Goal: Communication & Community: Ask a question

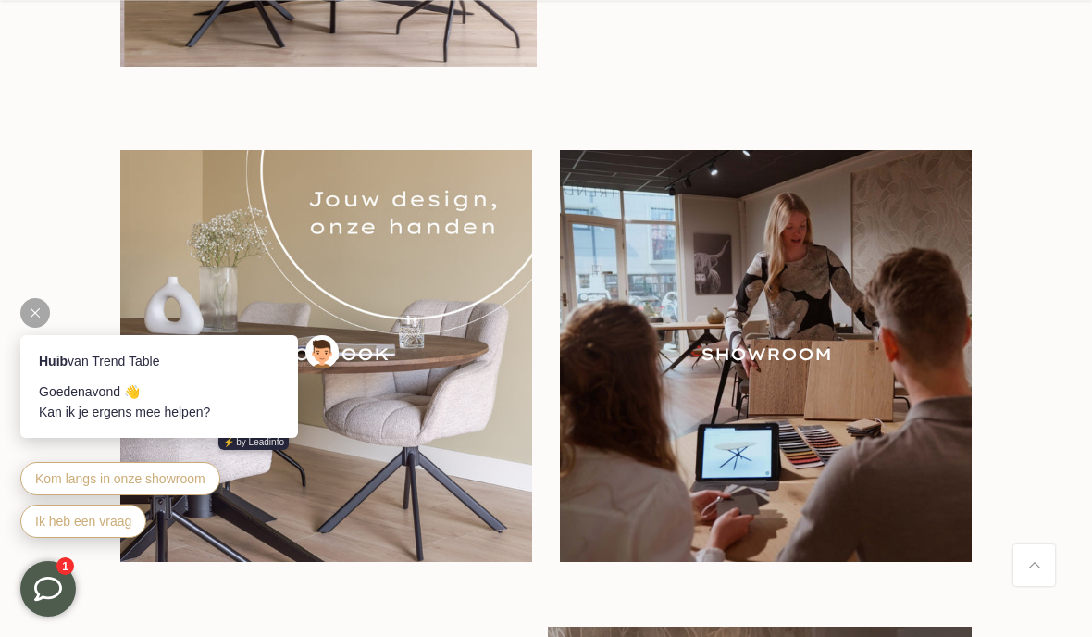
click at [69, 471] on span "Kom langs in onze showroom" at bounding box center [120, 478] width 170 height 15
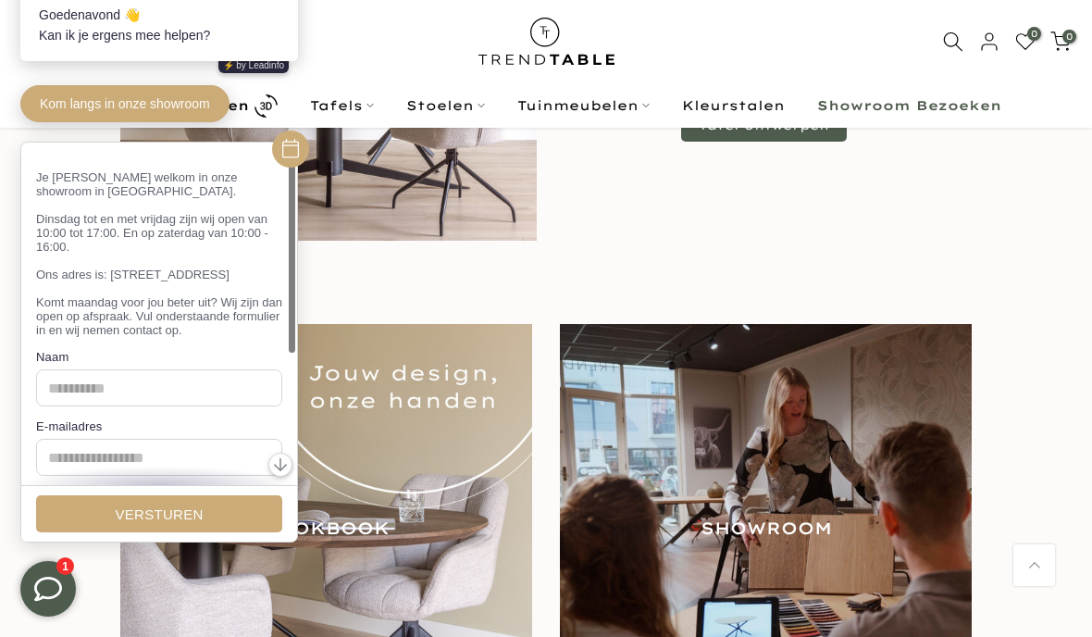
click at [1039, 232] on div at bounding box center [545, 37] width 999 height 444
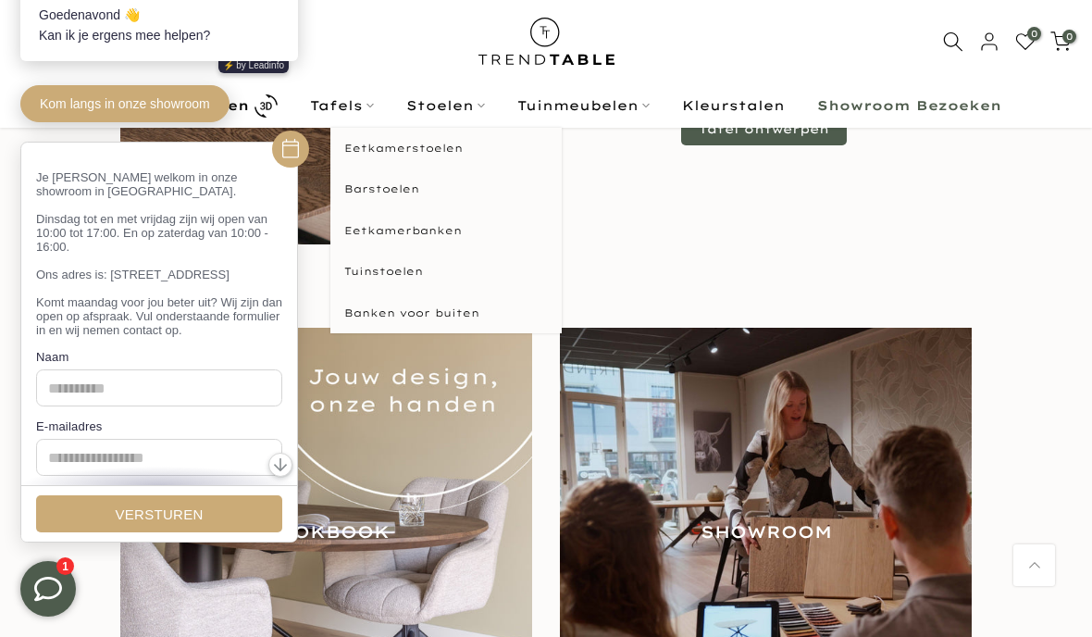
click at [447, 100] on link "Stoelen" at bounding box center [445, 105] width 111 height 22
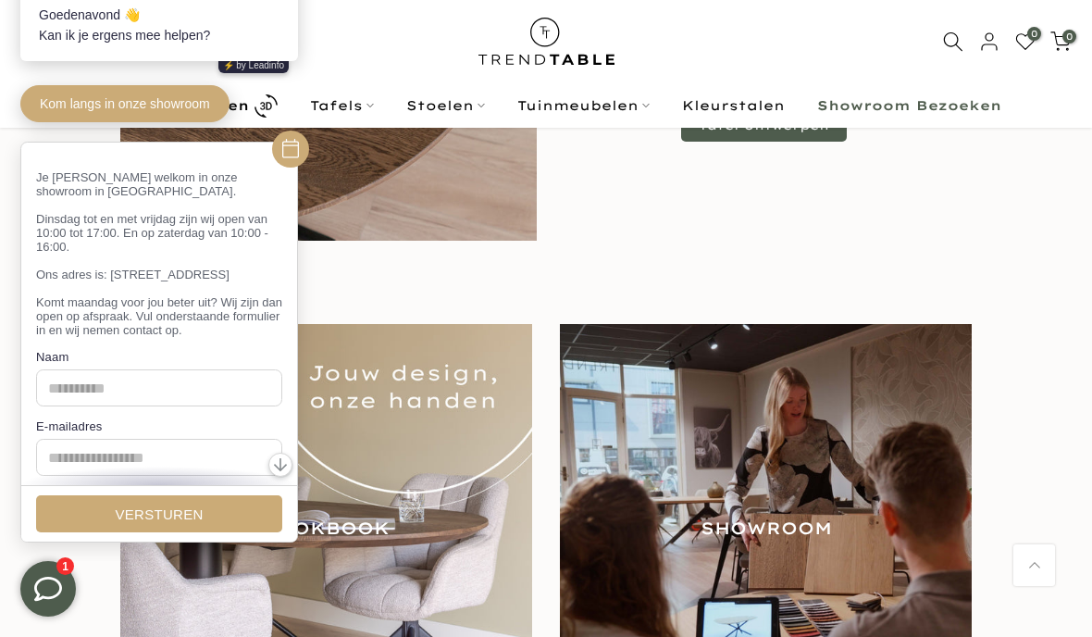
click at [649, 239] on div at bounding box center [546, 28] width 870 height 426
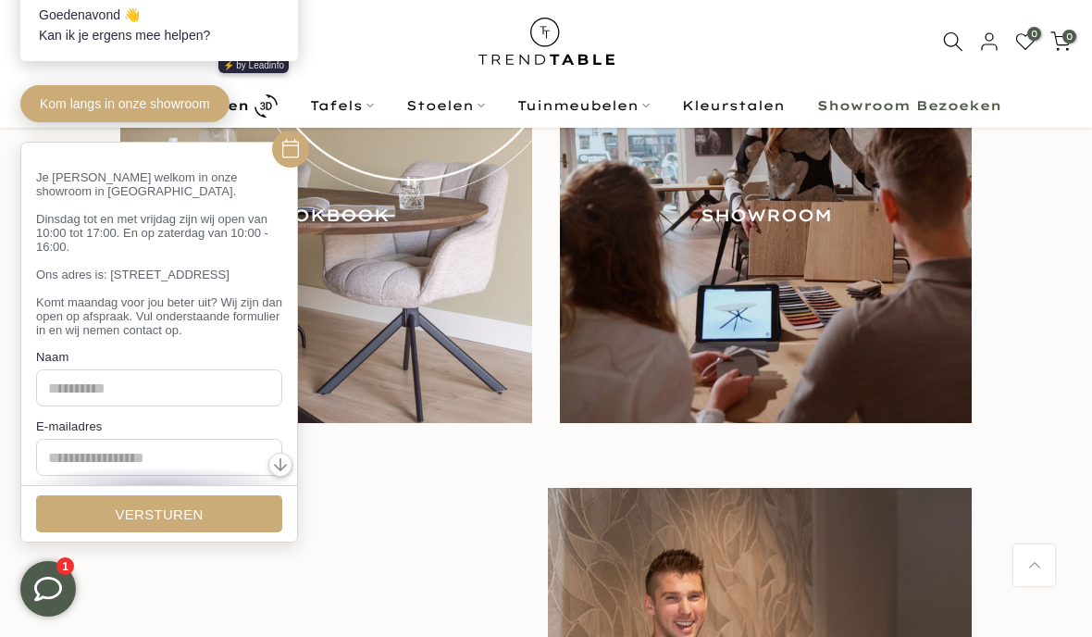
scroll to position [1878, 0]
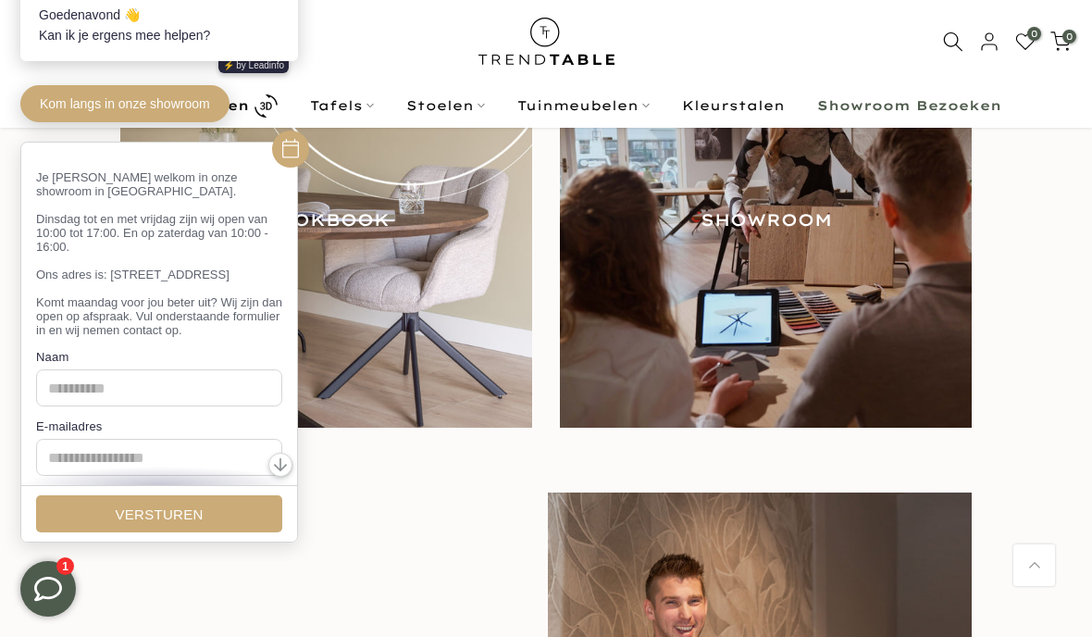
click at [292, 146] on icon at bounding box center [290, 148] width 17 height 19
click at [462, 278] on img at bounding box center [326, 222] width 412 height 412
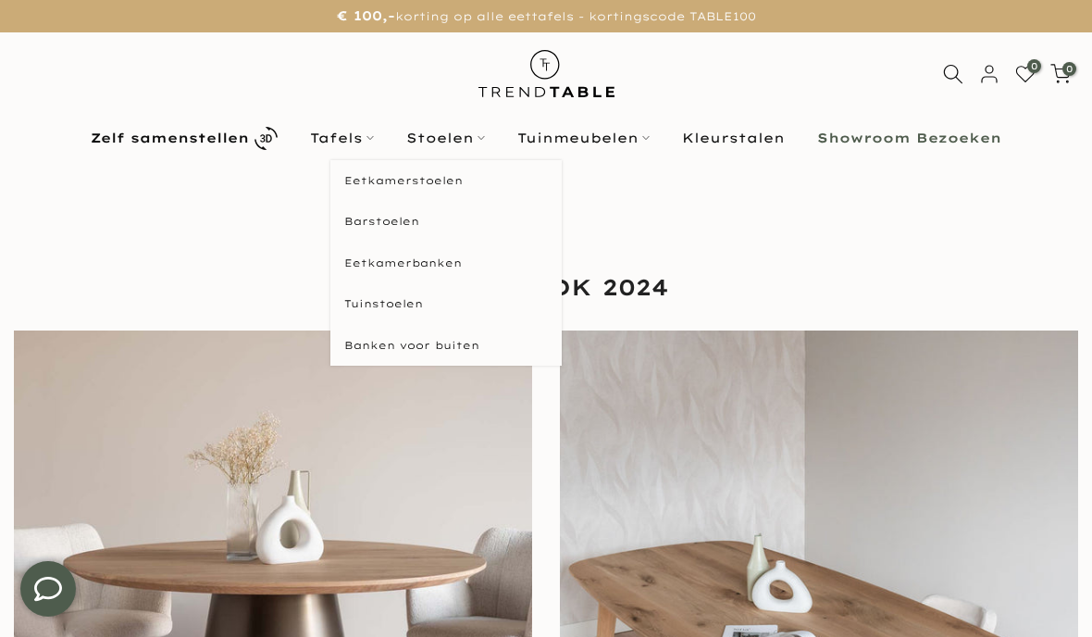
click at [453, 136] on link "Stoelen" at bounding box center [445, 138] width 111 height 22
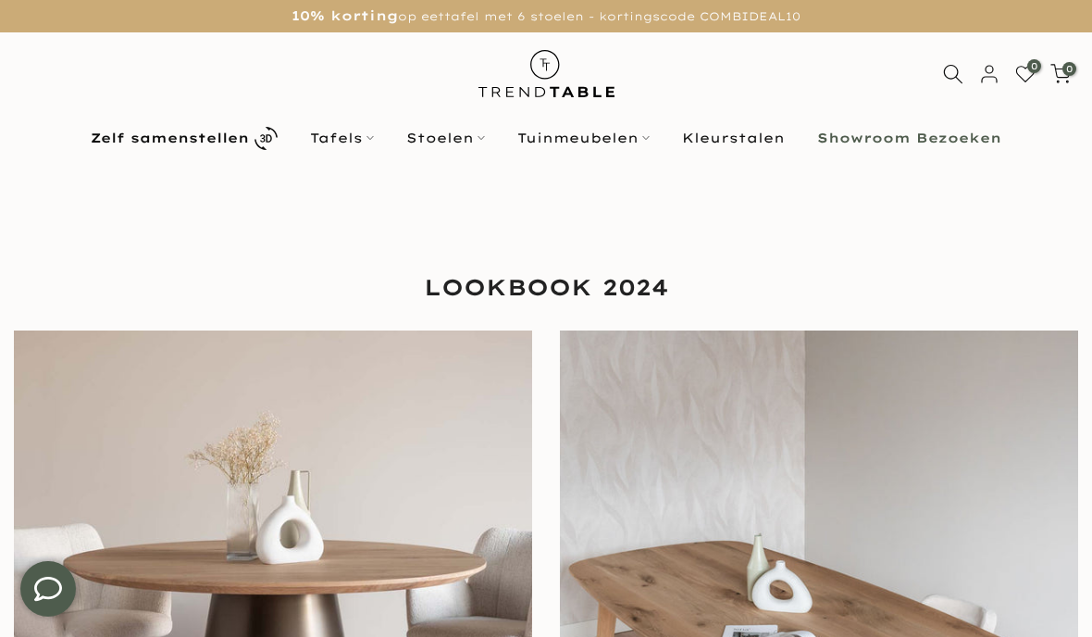
click at [435, 141] on link "Stoelen" at bounding box center [445, 138] width 111 height 22
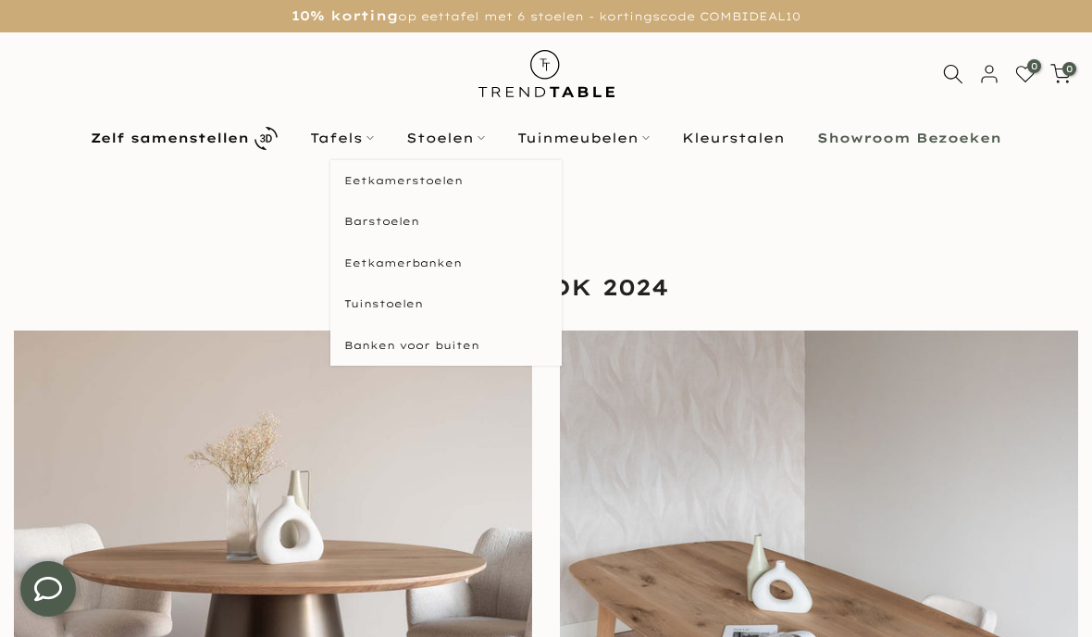
click at [357, 188] on link "Eetkamerstoelen" at bounding box center [445, 181] width 231 height 42
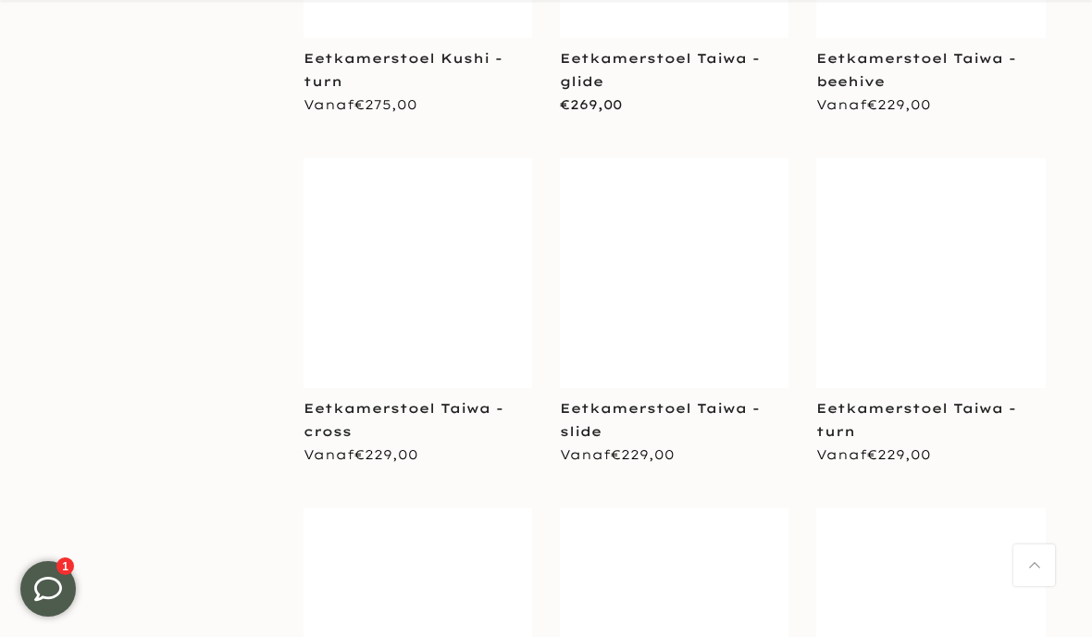
scroll to position [5177, 0]
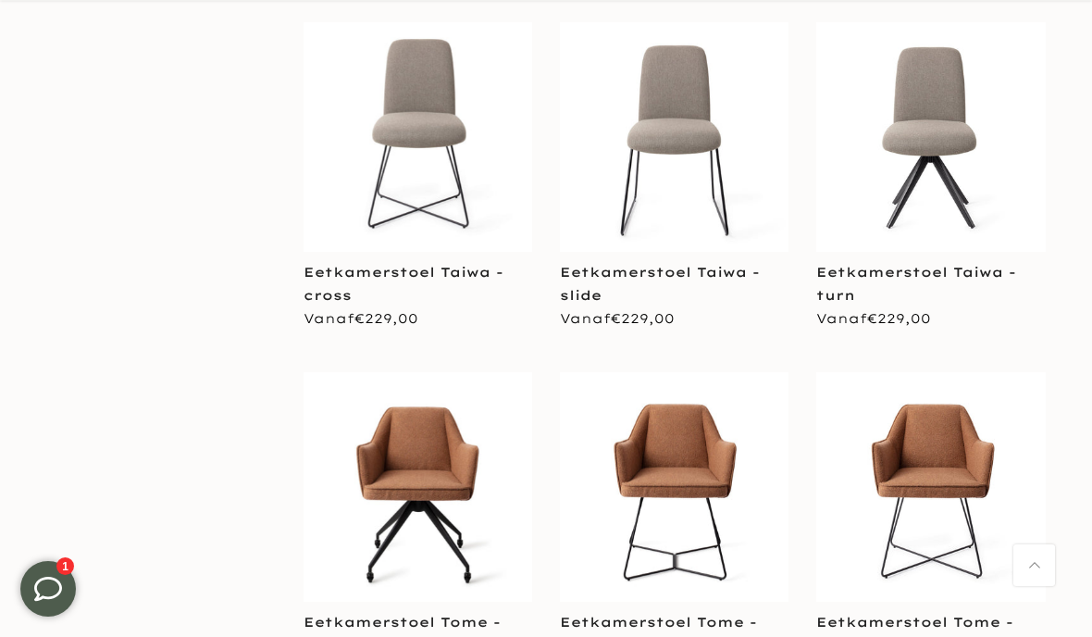
click at [45, 584] on icon at bounding box center [48, 589] width 28 height 28
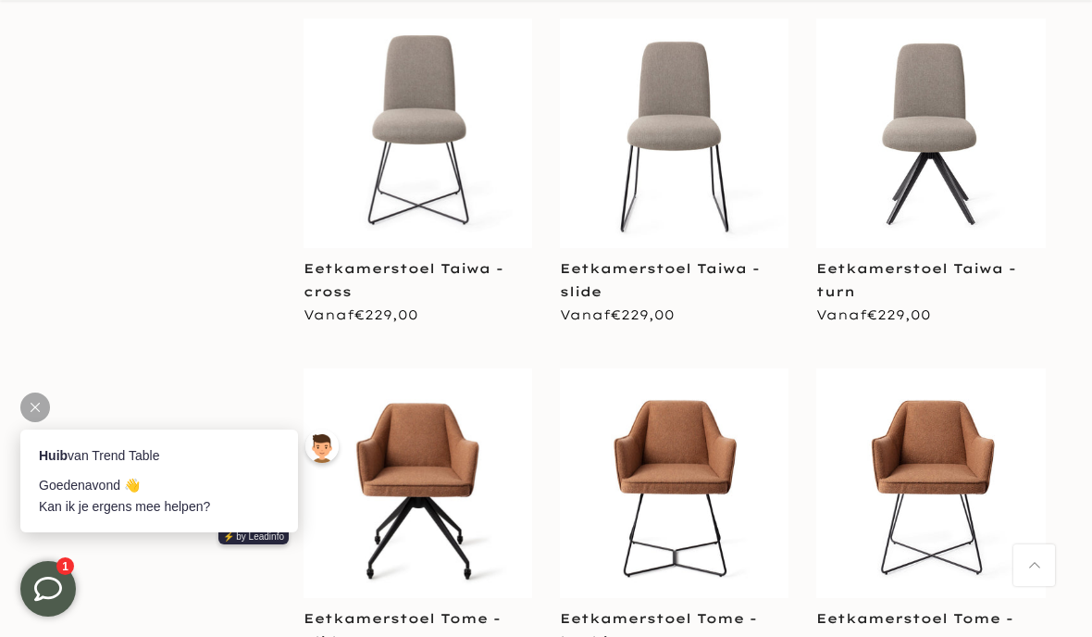
scroll to position [0, 0]
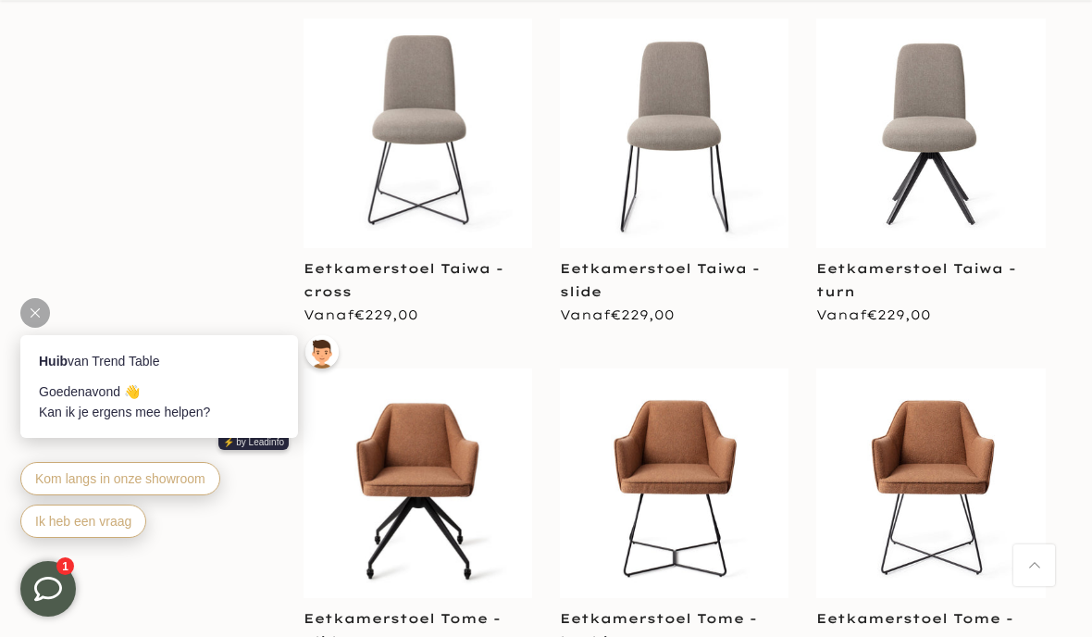
click at [53, 580] on icon at bounding box center [48, 589] width 28 height 28
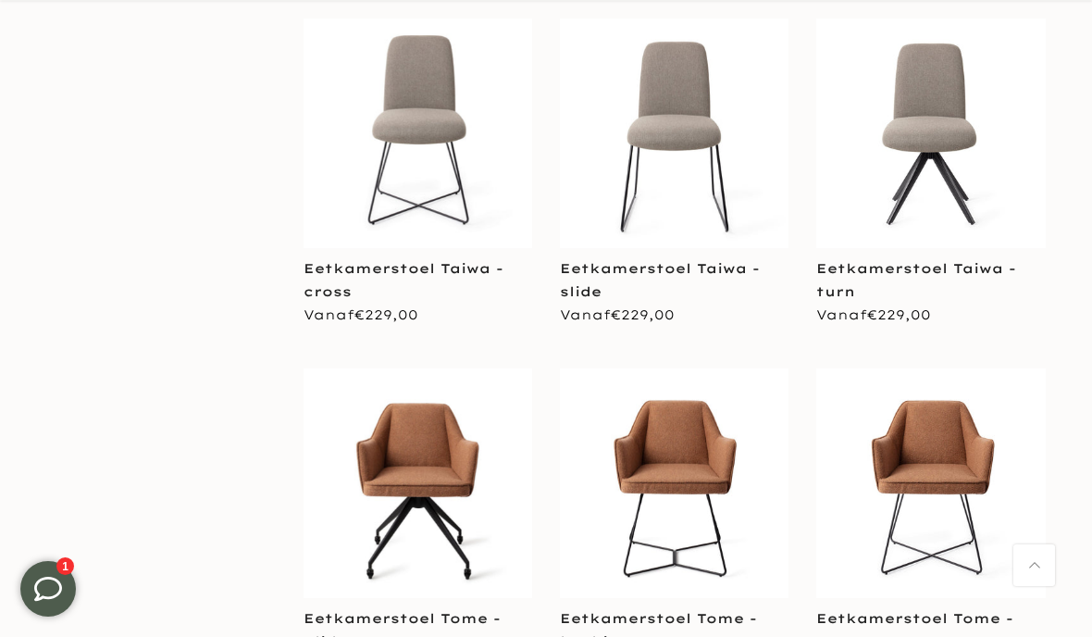
click at [37, 587] on icon at bounding box center [48, 589] width 28 height 28
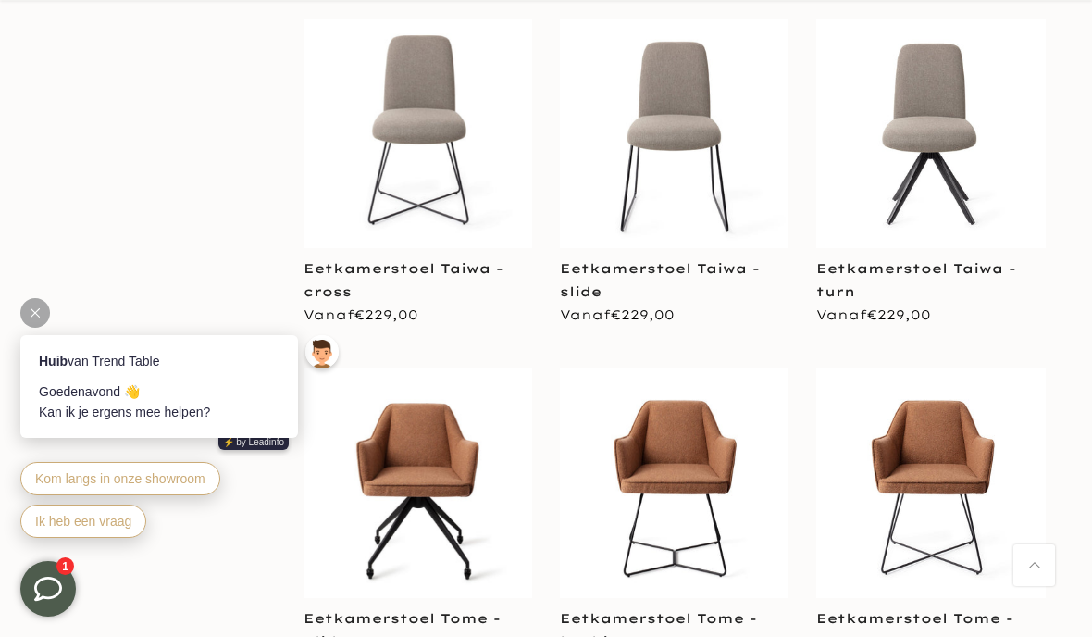
click at [55, 524] on span "Ik heb een vraag" at bounding box center [83, 520] width 96 height 15
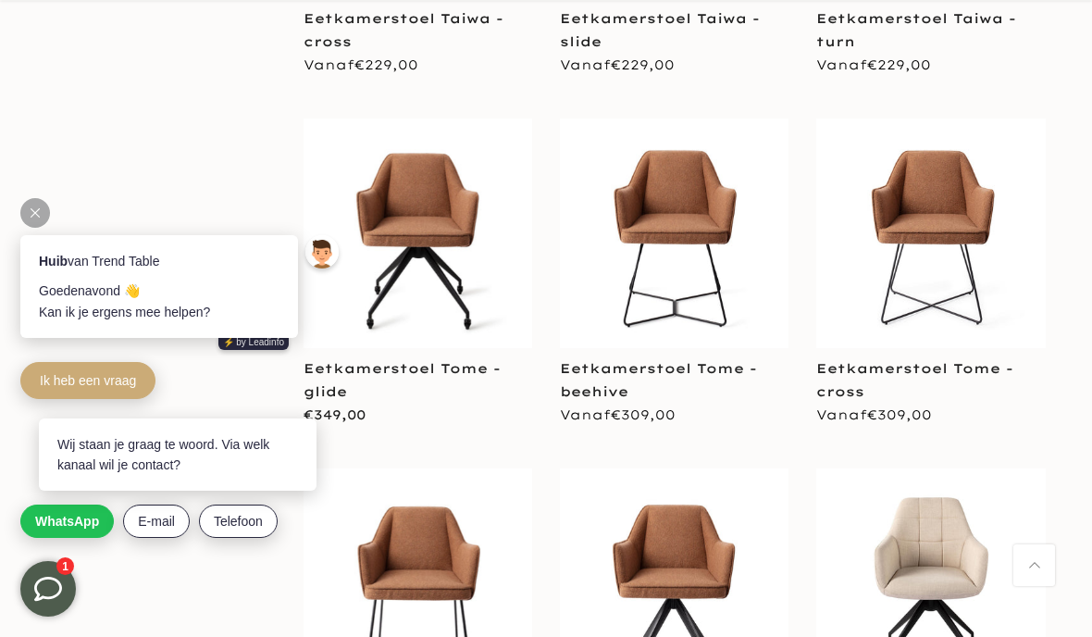
scroll to position [5434, 0]
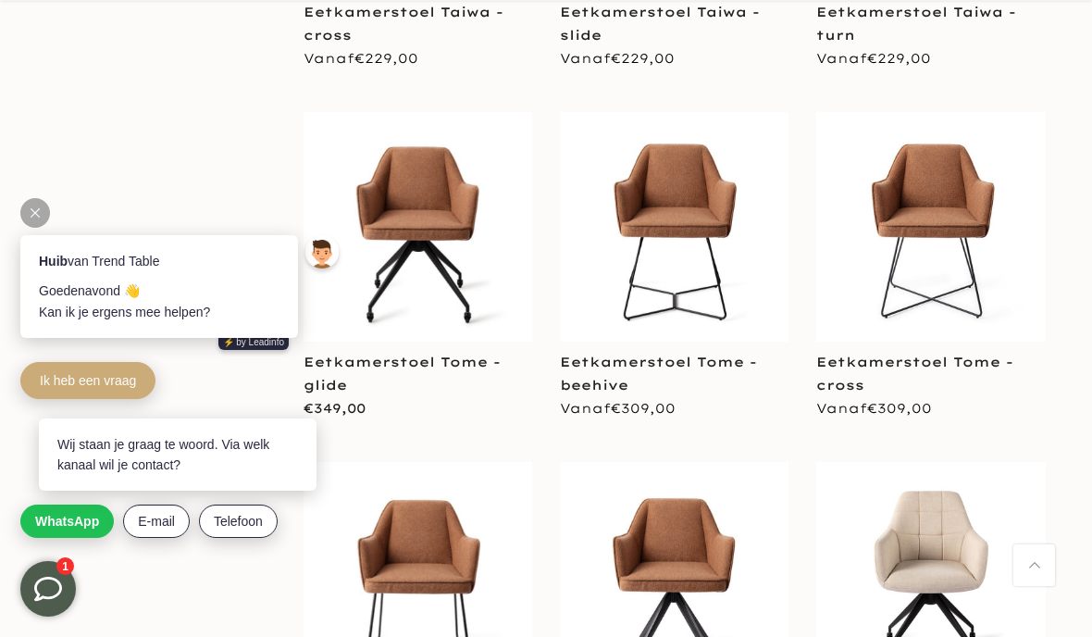
click at [42, 521] on span "WhatsApp" at bounding box center [67, 520] width 64 height 15
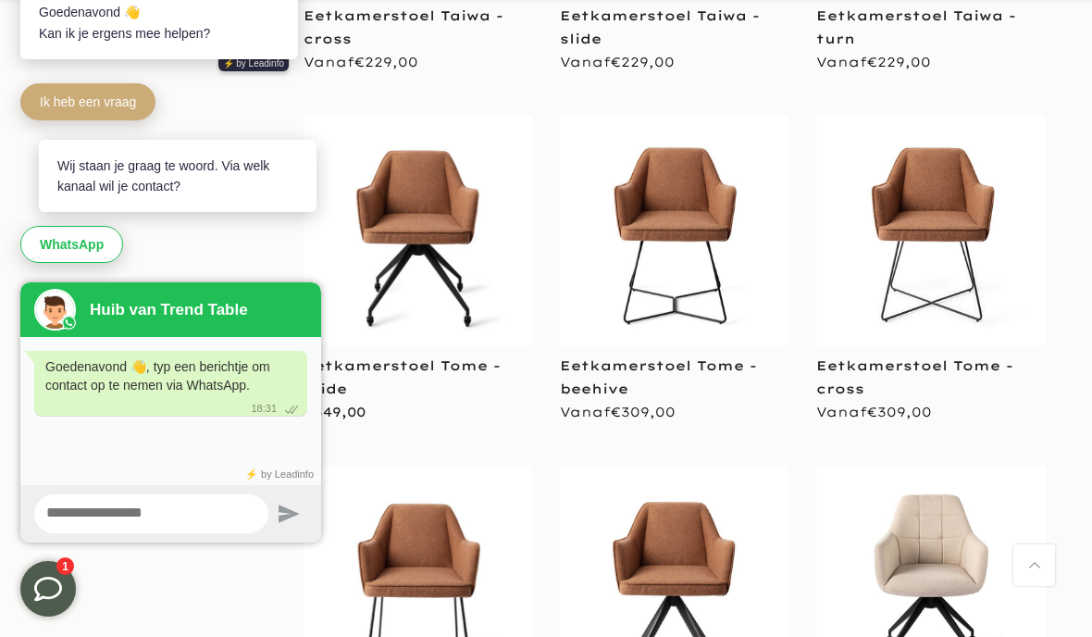
click at [60, 512] on textarea at bounding box center [151, 513] width 234 height 39
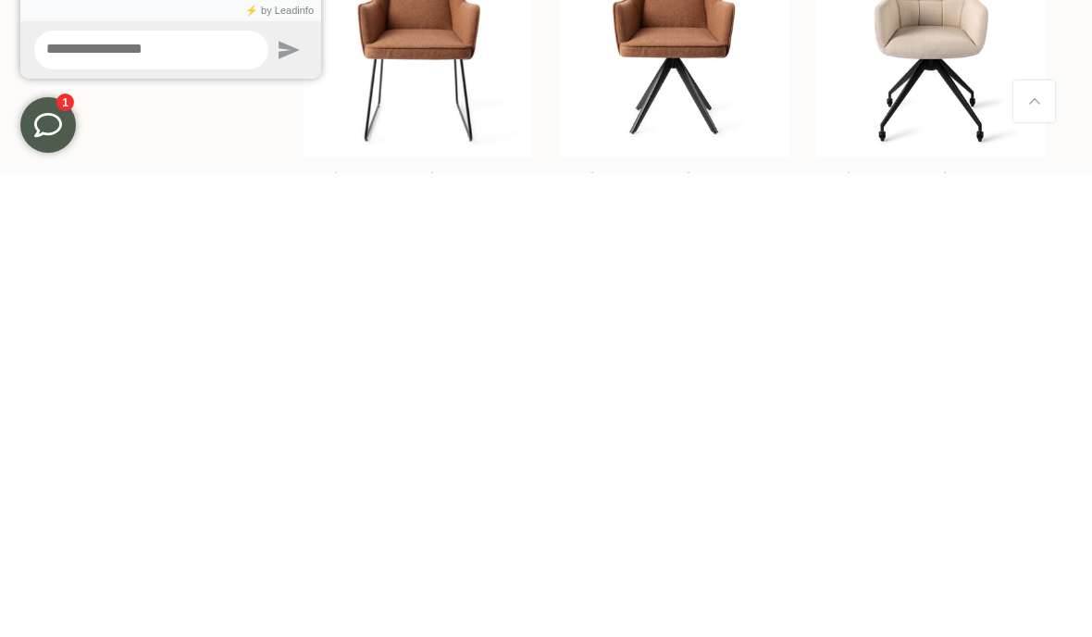
scroll to position [5515, 0]
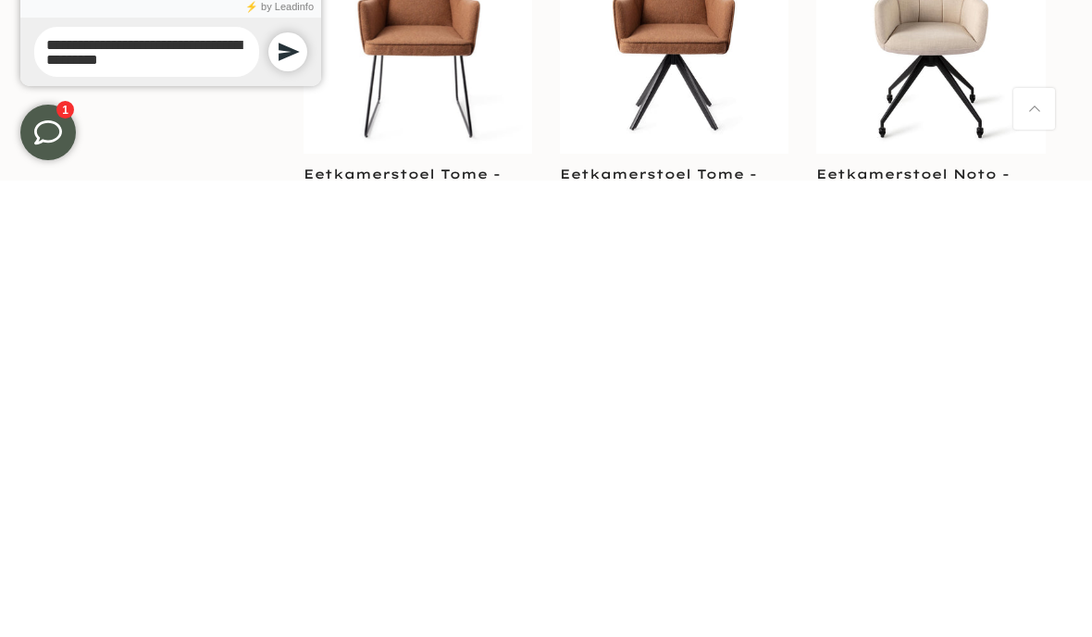
type textarea "**********"
click at [295, 41] on icon at bounding box center [289, 52] width 22 height 22
